Goal: Task Accomplishment & Management: Manage account settings

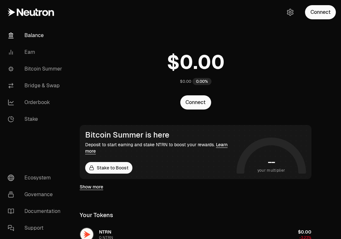
scroll to position [194, 0]
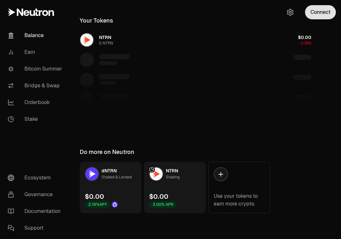
click at [328, 13] on button "Connect" at bounding box center [320, 12] width 31 height 14
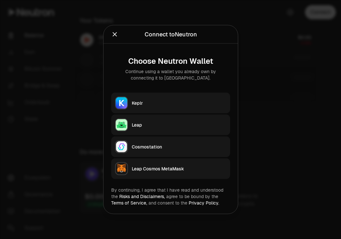
click at [209, 96] on button "Keplr" at bounding box center [170, 103] width 119 height 21
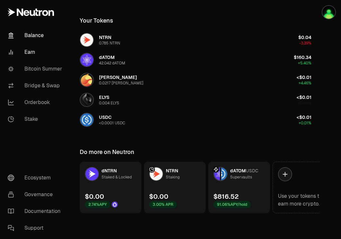
click at [38, 50] on link "Earn" at bounding box center [36, 52] width 67 height 17
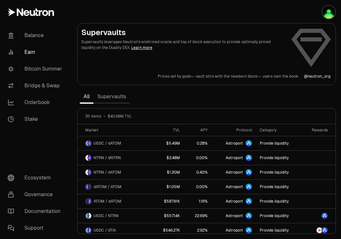
click at [113, 97] on link "Supervaults" at bounding box center [112, 96] width 36 height 13
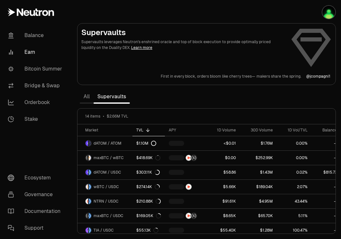
click at [88, 96] on link "All" at bounding box center [87, 96] width 14 height 13
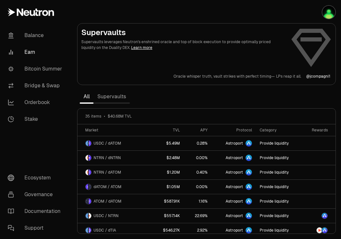
click at [113, 99] on link "Supervaults" at bounding box center [112, 96] width 36 height 13
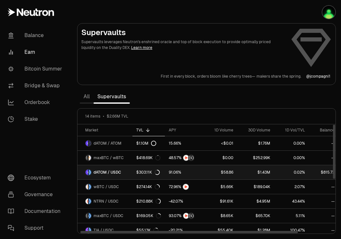
click at [113, 174] on span "dATOM / USDC" at bounding box center [108, 171] width 28 height 5
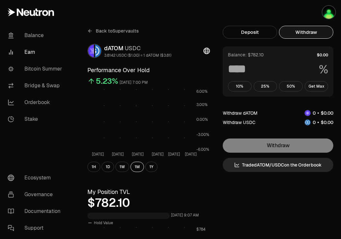
click at [323, 35] on button "Withdraw" at bounding box center [306, 32] width 54 height 13
click at [314, 82] on button "Get Max" at bounding box center [317, 86] width 24 height 10
type input "***"
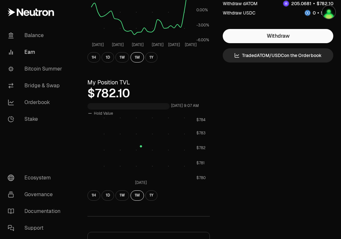
scroll to position [104, 0]
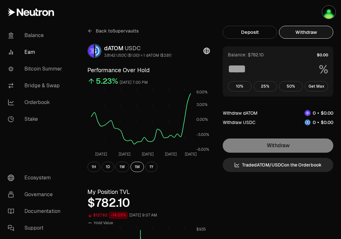
click at [310, 31] on button "Withdraw" at bounding box center [306, 32] width 54 height 13
click at [311, 87] on button "Get Max" at bounding box center [317, 86] width 24 height 10
type input "***"
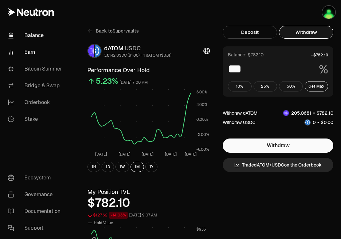
click at [41, 40] on link "Balance" at bounding box center [36, 35] width 67 height 17
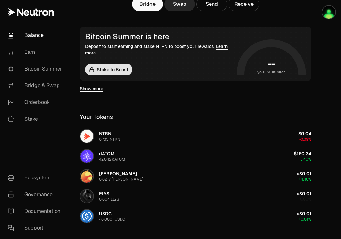
scroll to position [194, 0]
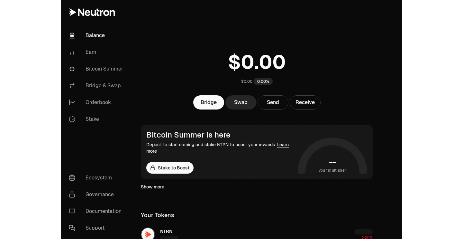
scroll to position [194, 0]
